Goal: Information Seeking & Learning: Learn about a topic

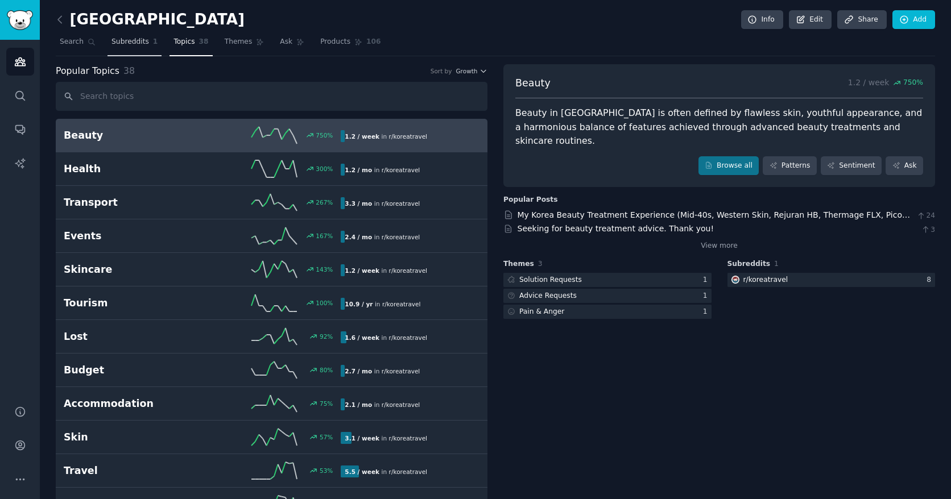
click at [126, 46] on span "Subreddits" at bounding box center [131, 42] width 38 height 10
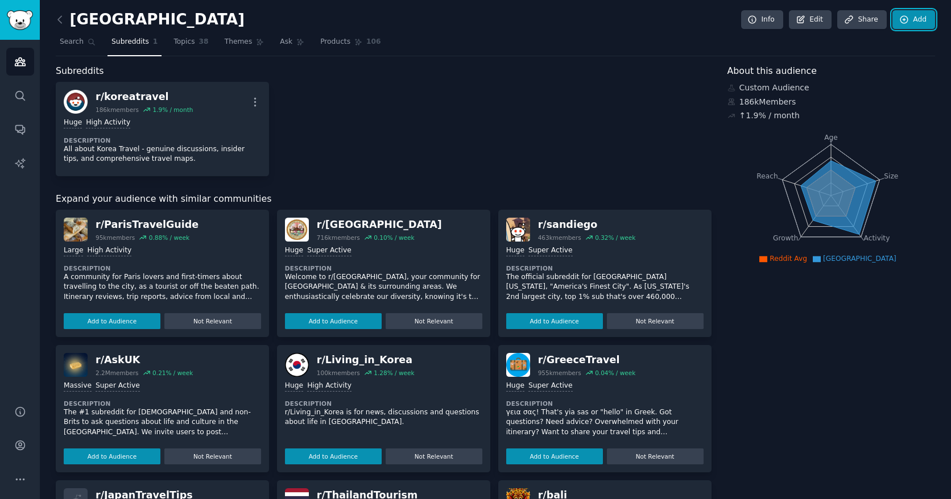
click at [585, 19] on link "Add" at bounding box center [914, 19] width 43 height 19
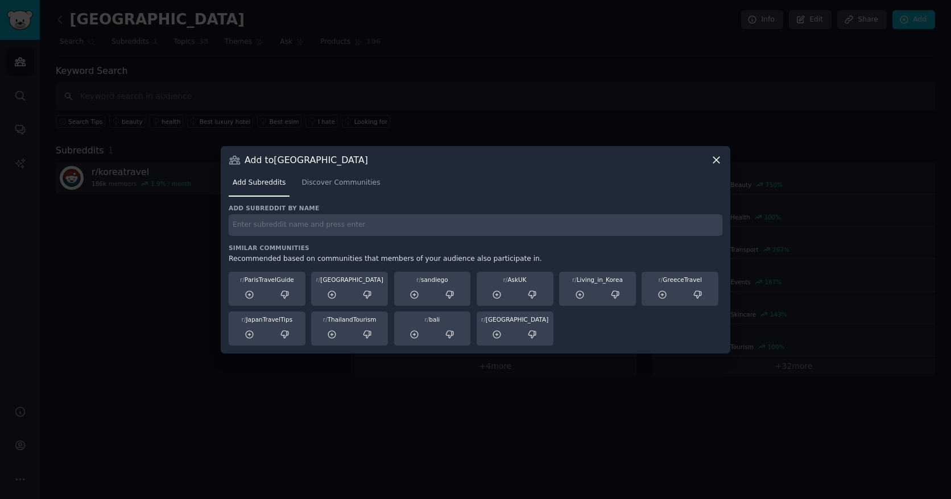
drag, startPoint x: 304, startPoint y: 223, endPoint x: 304, endPoint y: 211, distance: 11.9
click at [304, 211] on div "Add subreddit by name" at bounding box center [476, 220] width 494 height 32
type input "[GEOGRAPHIC_DATA]"
click at [354, 183] on span "Discover Communities" at bounding box center [341, 183] width 79 height 10
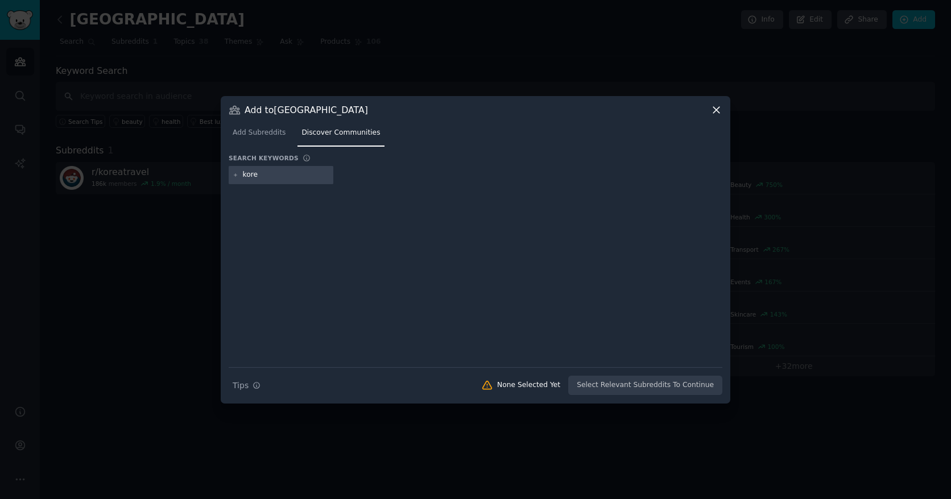
type input "[GEOGRAPHIC_DATA]"
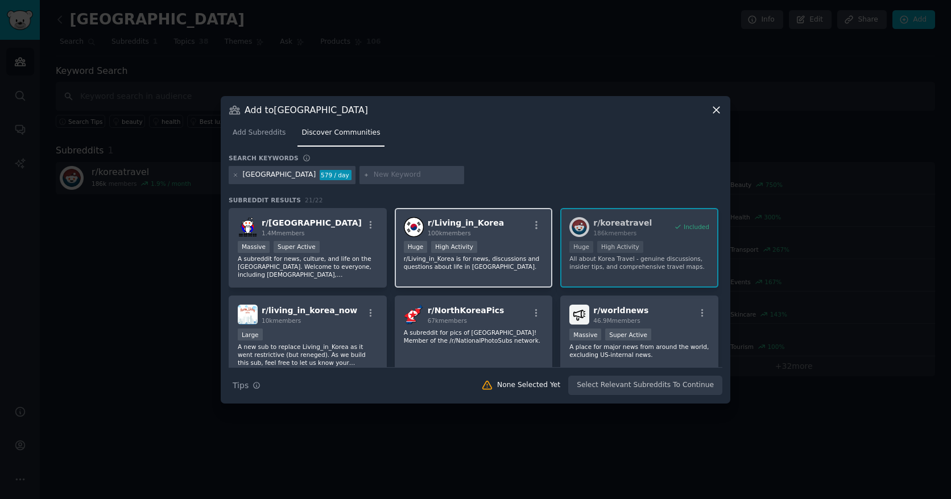
click at [528, 251] on div "Huge High Activity" at bounding box center [474, 248] width 140 height 14
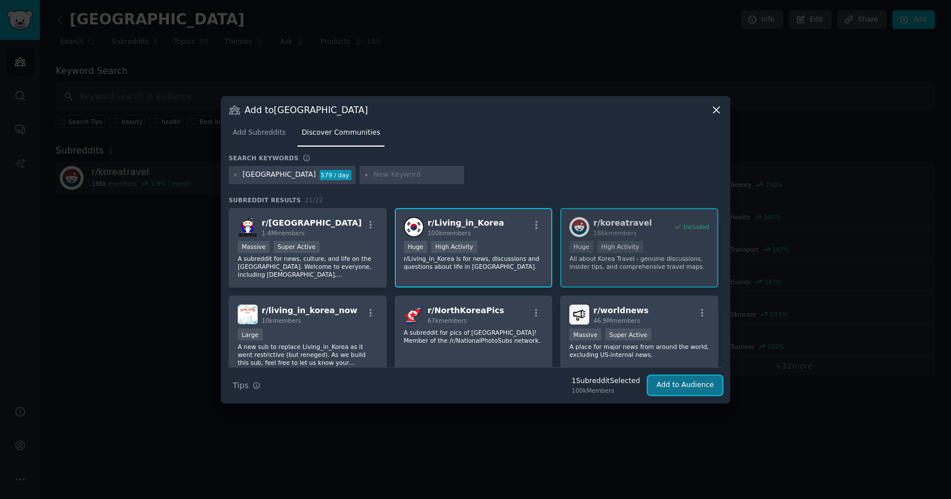
click at [585, 393] on button "Add to Audience" at bounding box center [685, 385] width 75 height 19
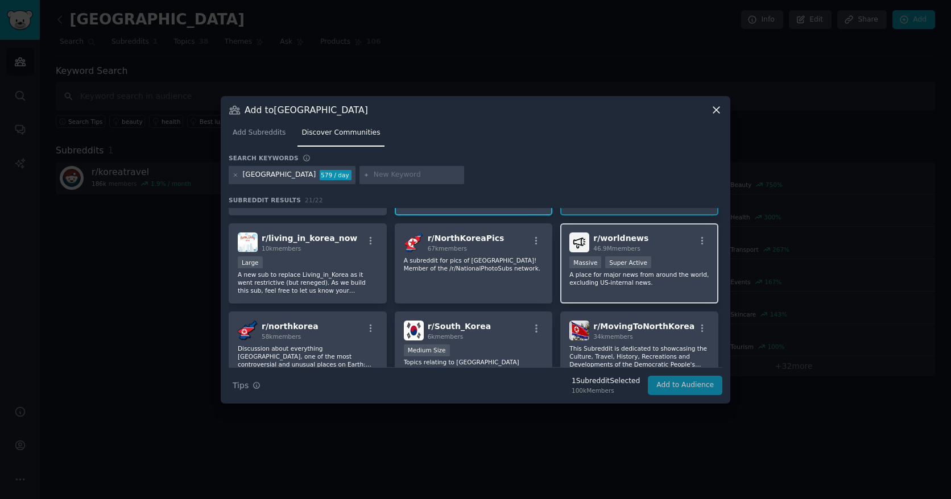
scroll to position [159, 0]
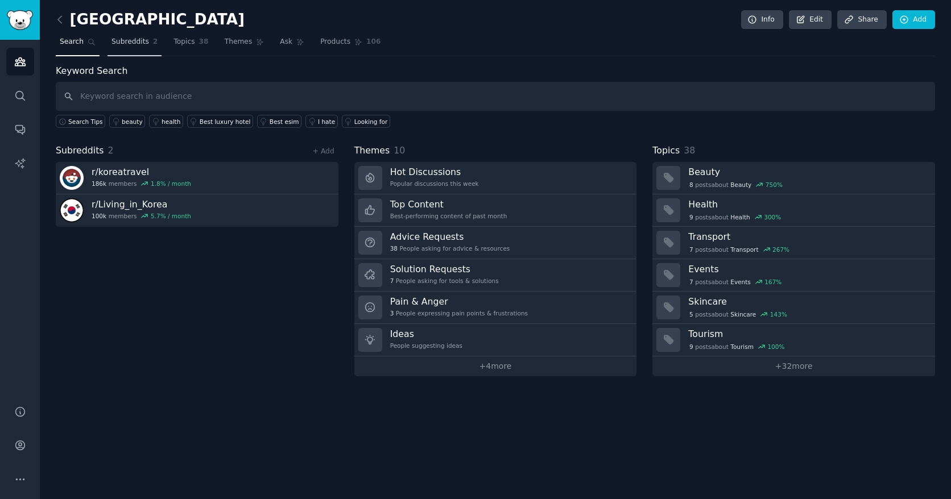
click at [147, 44] on link "Subreddits 2" at bounding box center [135, 44] width 54 height 23
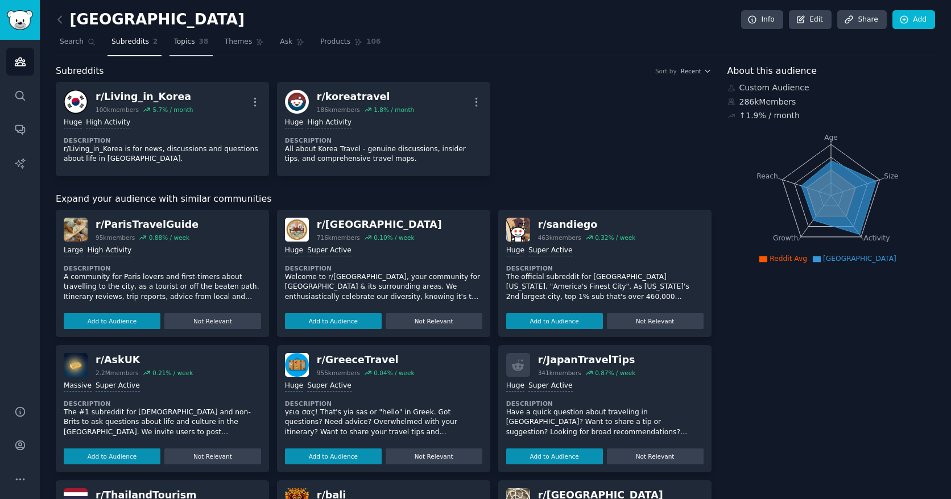
click at [191, 44] on span "Topics" at bounding box center [184, 42] width 21 height 10
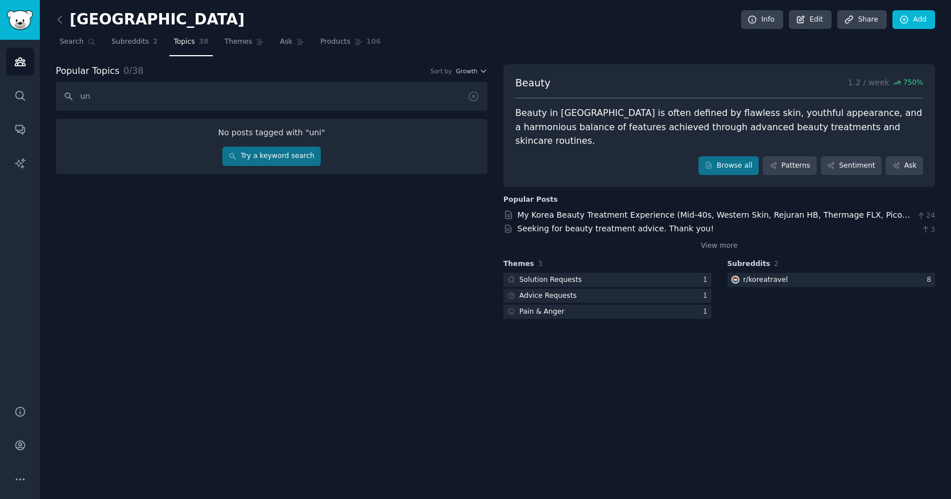
type input "u"
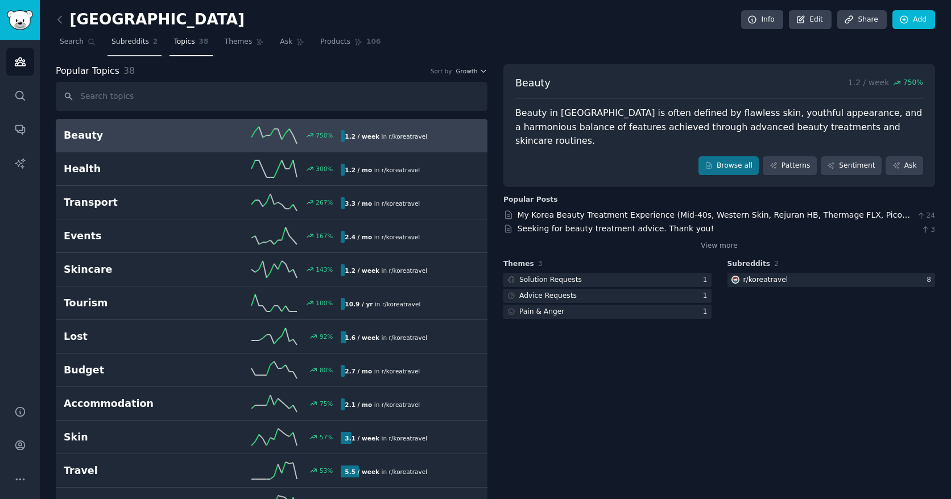
click at [138, 39] on span "Subreddits" at bounding box center [131, 42] width 38 height 10
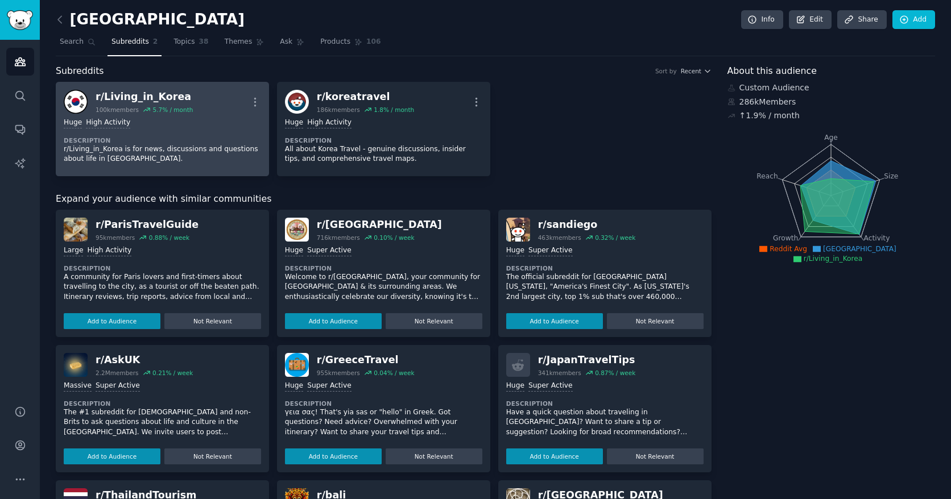
click at [194, 140] on dt "Description" at bounding box center [162, 141] width 197 height 8
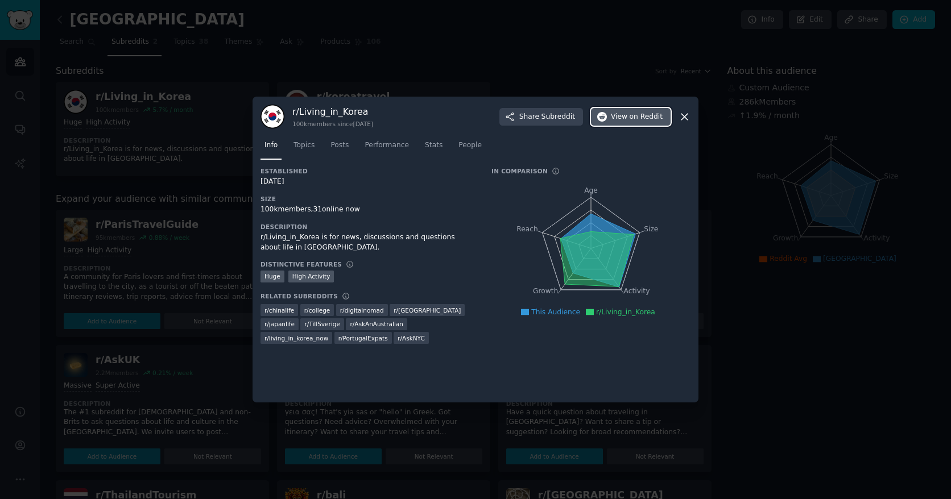
click at [585, 122] on button "View on Reddit" at bounding box center [631, 117] width 80 height 18
click at [484, 89] on div at bounding box center [475, 249] width 951 height 499
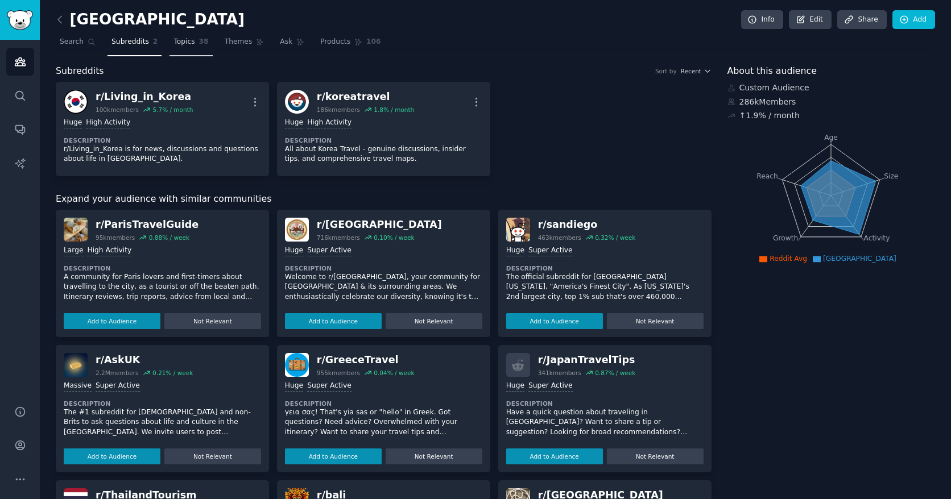
click at [176, 38] on span "Topics" at bounding box center [184, 42] width 21 height 10
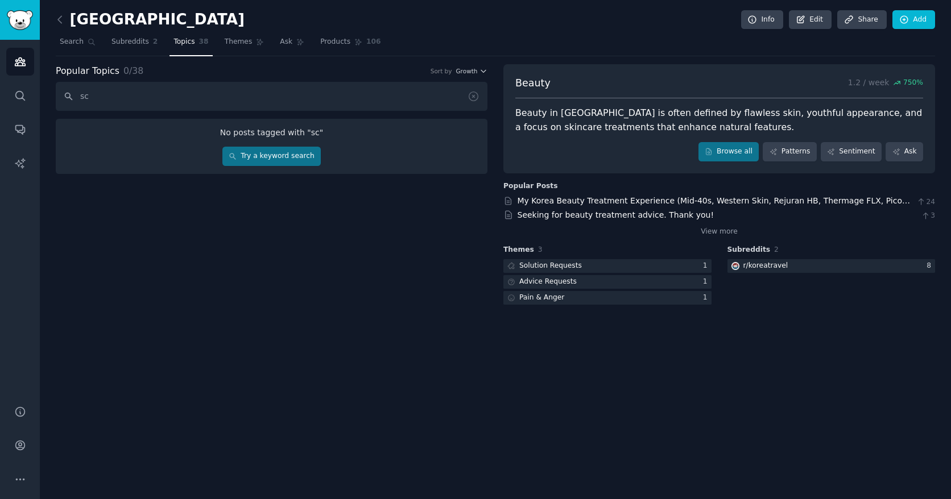
type input "s"
type input "university"
click at [272, 173] on div "Popular Topics 0 / 38 Sort by Growth university No posts tagged with " universi…" at bounding box center [272, 185] width 432 height 243
click at [273, 156] on link "Try a keyword search" at bounding box center [271, 156] width 98 height 19
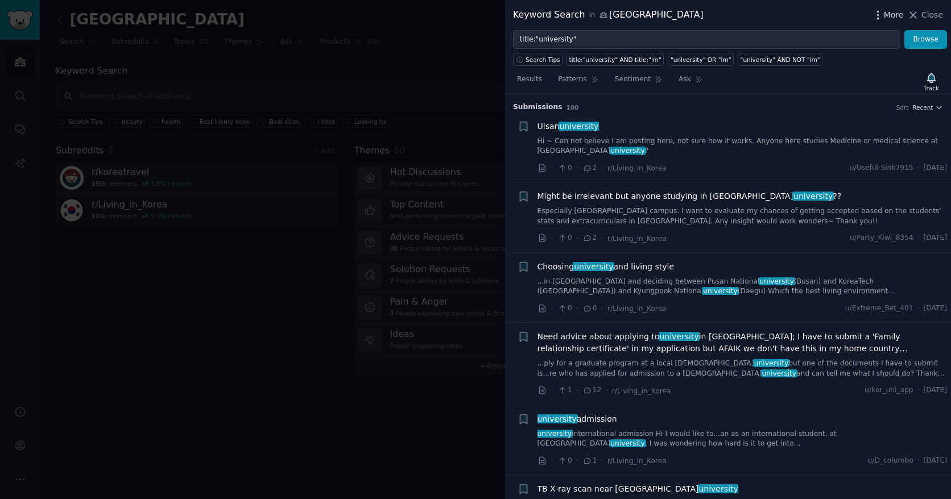
click at [585, 16] on span "More" at bounding box center [894, 15] width 20 height 12
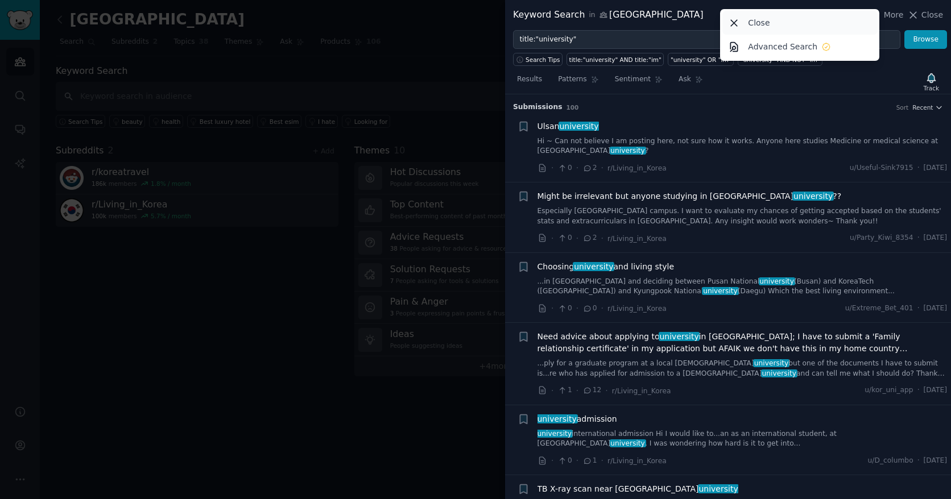
click at [585, 16] on div "Close" at bounding box center [799, 23] width 155 height 24
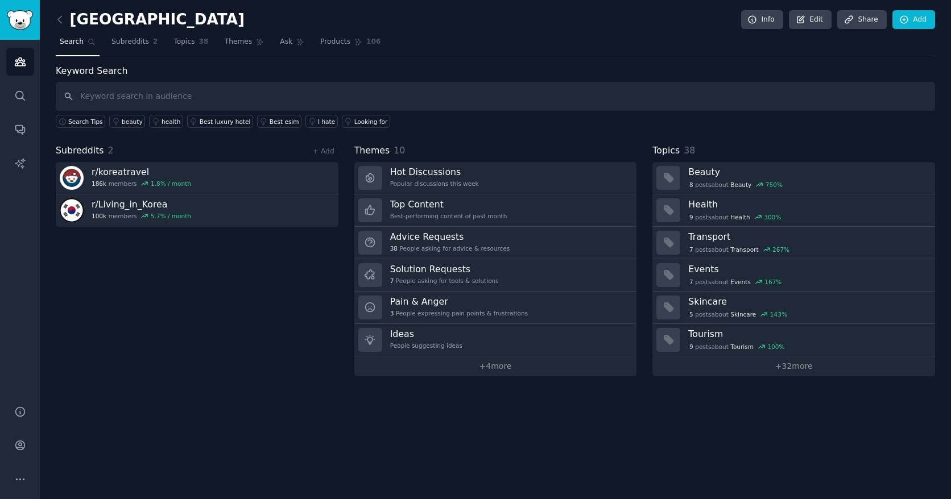
click at [128, 31] on div "korea Info Edit Share Add" at bounding box center [495, 21] width 879 height 23
click at [198, 52] on link "Topics 38" at bounding box center [191, 44] width 43 height 23
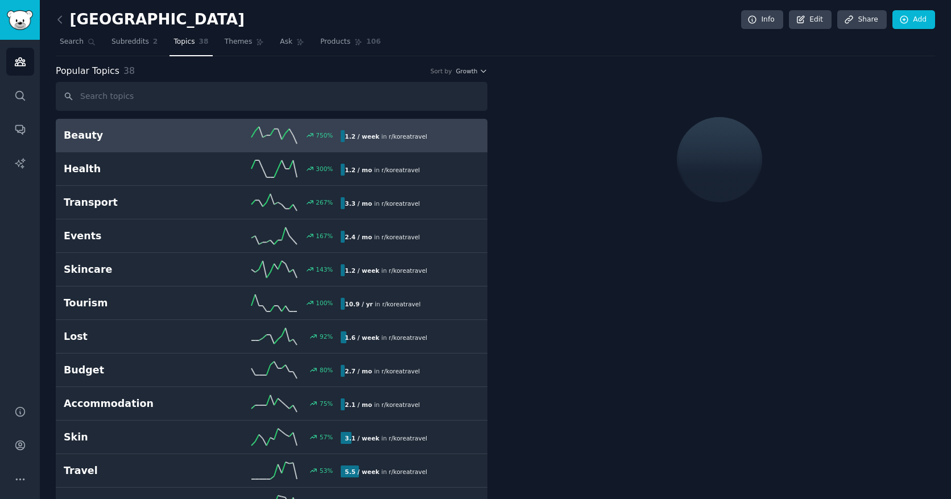
click at [168, 89] on input "text" at bounding box center [272, 96] width 432 height 29
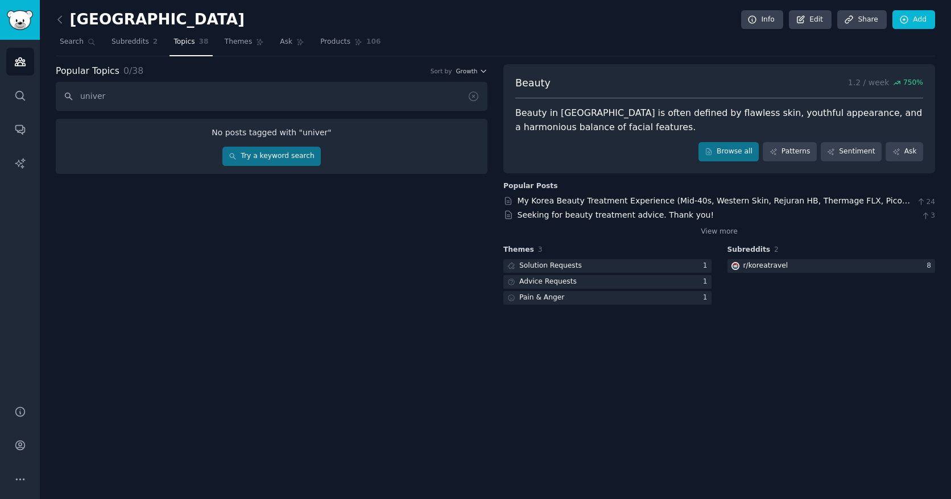
type input "univer"
click at [274, 144] on div "No posts tagged with " univer " Try a keyword search" at bounding box center [272, 146] width 432 height 55
click at [274, 153] on link "Try a keyword search" at bounding box center [271, 156] width 98 height 19
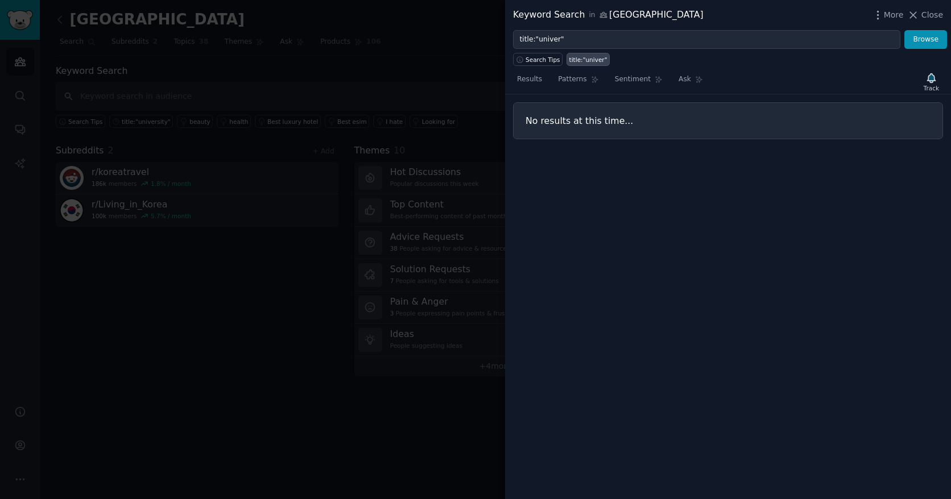
click at [585, 51] on div "Search Tips title:"univer"" at bounding box center [728, 57] width 446 height 17
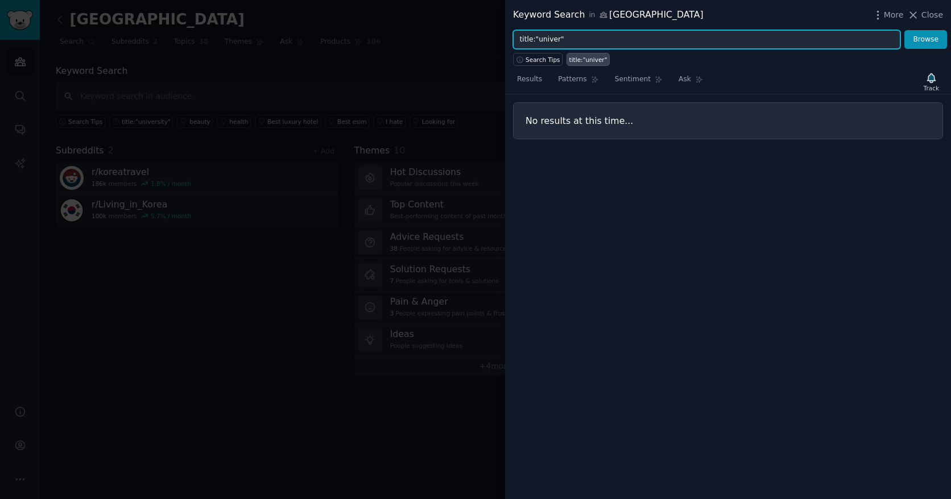
click at [585, 41] on input "title:"univer"" at bounding box center [706, 39] width 387 height 19
type input "title:"university""
click at [585, 30] on button "Browse" at bounding box center [926, 39] width 43 height 19
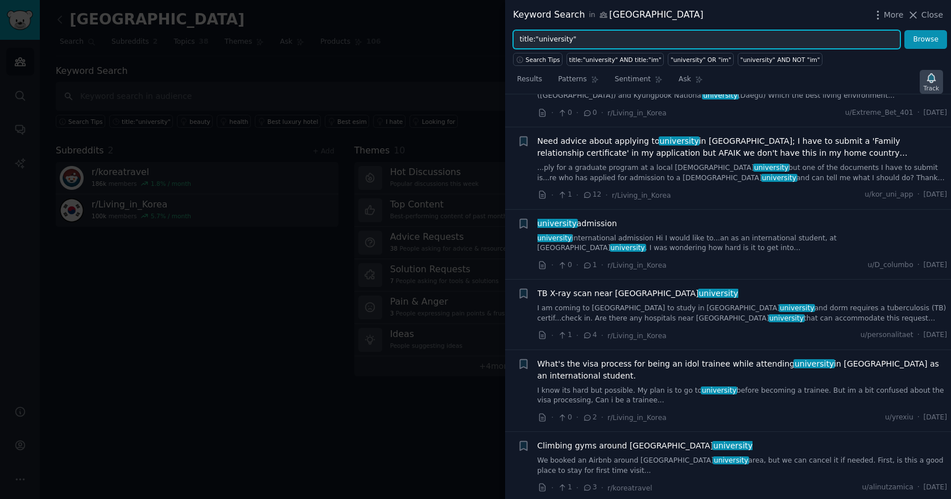
scroll to position [552, 0]
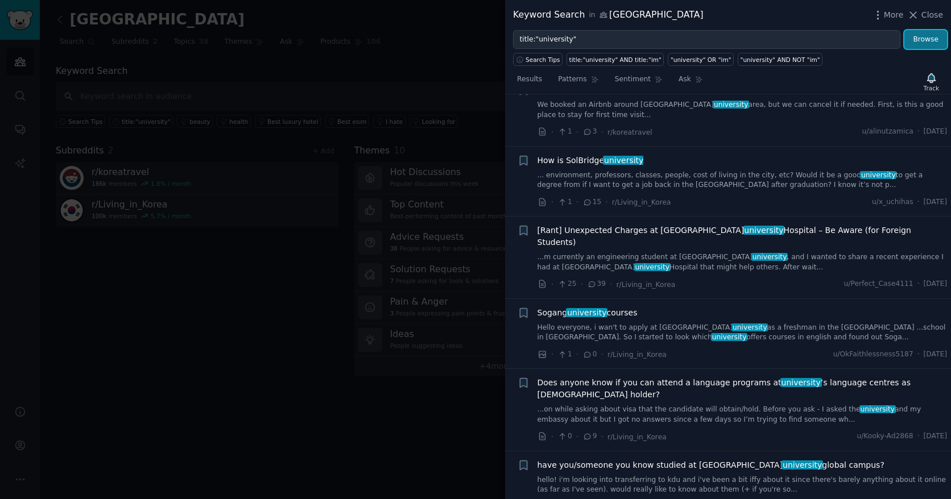
click at [585, 39] on button "Browse" at bounding box center [926, 39] width 43 height 19
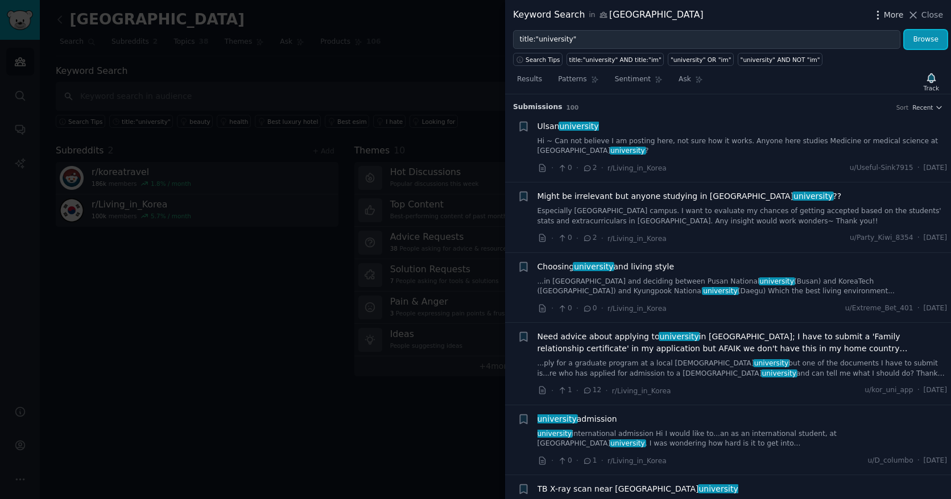
click at [585, 14] on span "More" at bounding box center [894, 15] width 20 height 12
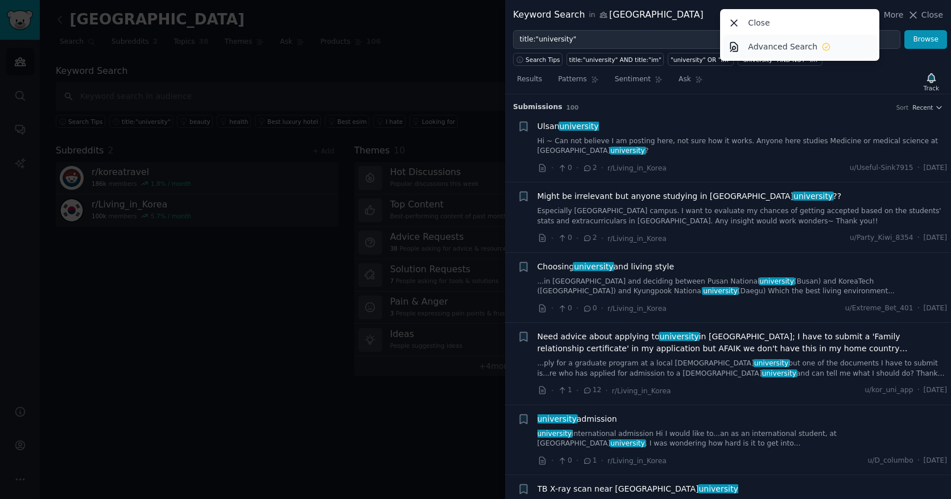
click at [585, 40] on link "Advanced Search" at bounding box center [799, 47] width 155 height 24
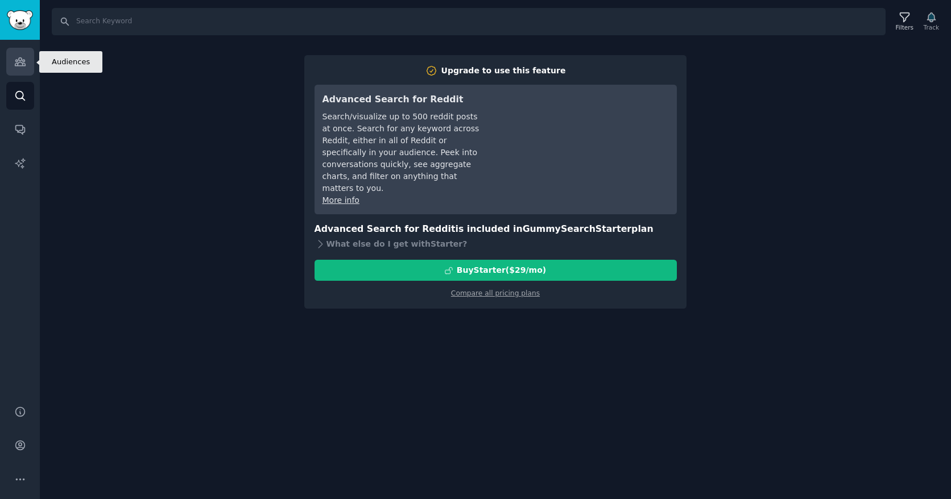
click at [11, 63] on link "Audiences" at bounding box center [20, 62] width 28 height 28
